Goal: Information Seeking & Learning: Learn about a topic

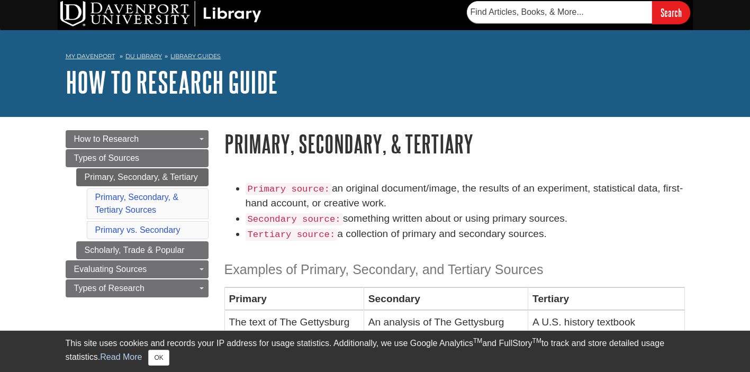
scroll to position [2, 0]
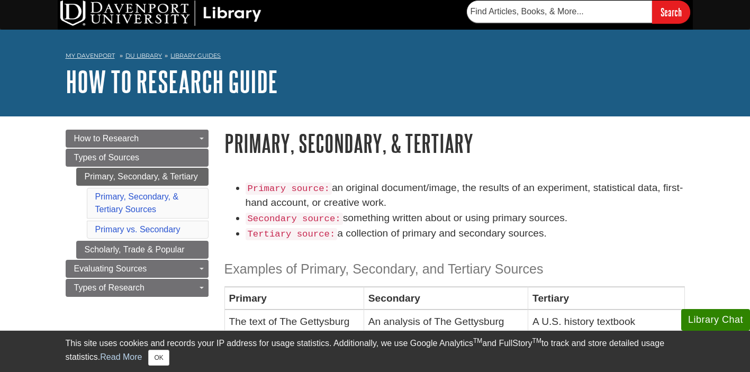
drag, startPoint x: 337, startPoint y: 190, endPoint x: 406, endPoint y: 201, distance: 69.1
click at [406, 201] on li "Primary source: an original document/image, the results of an experiment, stati…" at bounding box center [466, 196] width 440 height 31
copy li "an original document/image, the results of an experiment, statistical data, fir…"
click at [424, 208] on li "Primary source: an original document/image, the results of an experiment, stati…" at bounding box center [466, 196] width 440 height 31
drag, startPoint x: 348, startPoint y: 221, endPoint x: 570, endPoint y: 222, distance: 222.4
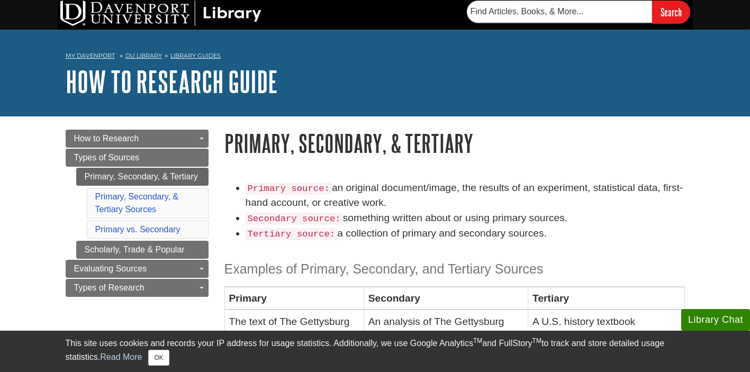
click at [571, 222] on li "Secondary source: something written about or using primary sources." at bounding box center [466, 218] width 440 height 15
copy li "something written about or using primary sources."
click at [609, 223] on li "Secondary source: something written about or using primary sources." at bounding box center [466, 218] width 440 height 15
drag, startPoint x: 342, startPoint y: 236, endPoint x: 542, endPoint y: 234, distance: 200.2
click at [550, 232] on li "Tertiary source: a collection of primary and secondary sources." at bounding box center [466, 233] width 440 height 15
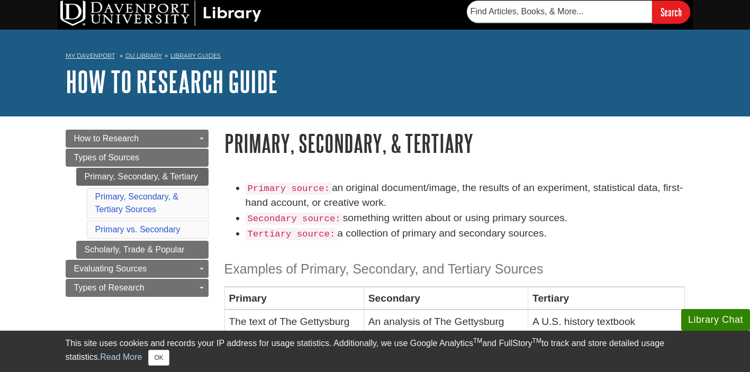
copy li "a collection of primary and secondary sources."
click at [588, 240] on li "Tertiary source: a collection of primary and secondary sources." at bounding box center [466, 233] width 440 height 15
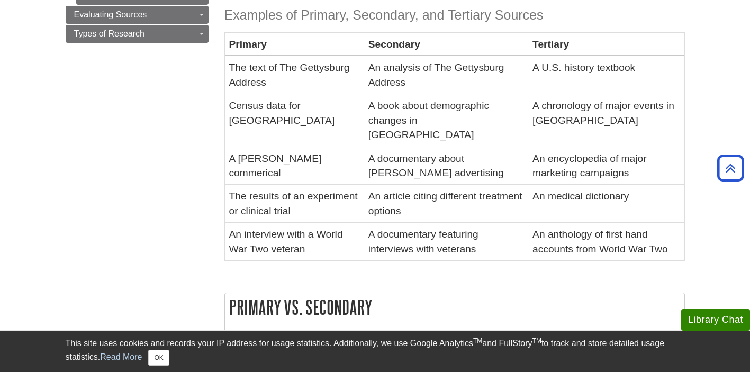
scroll to position [256, 0]
click at [703, 89] on body "Library Chat This site uses cookies and records your IP address for usage stati…" at bounding box center [375, 338] width 750 height 1188
